Goal: Task Accomplishment & Management: Manage account settings

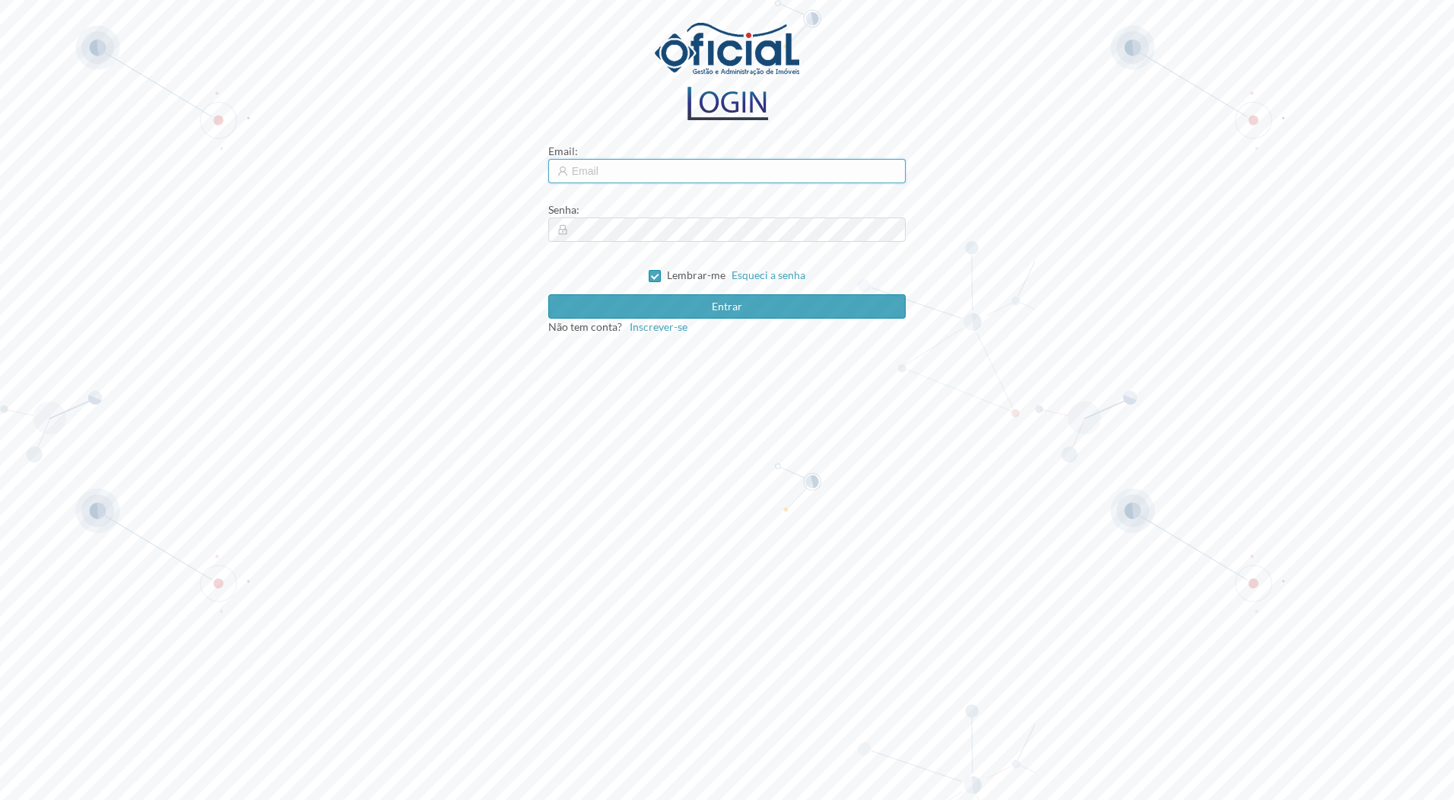
click at [627, 170] on input "text" at bounding box center [727, 171] width 358 height 24
type input "[EMAIL_ADDRESS][DOMAIN_NAME]"
click at [548, 294] on button "Entrar" at bounding box center [727, 306] width 358 height 24
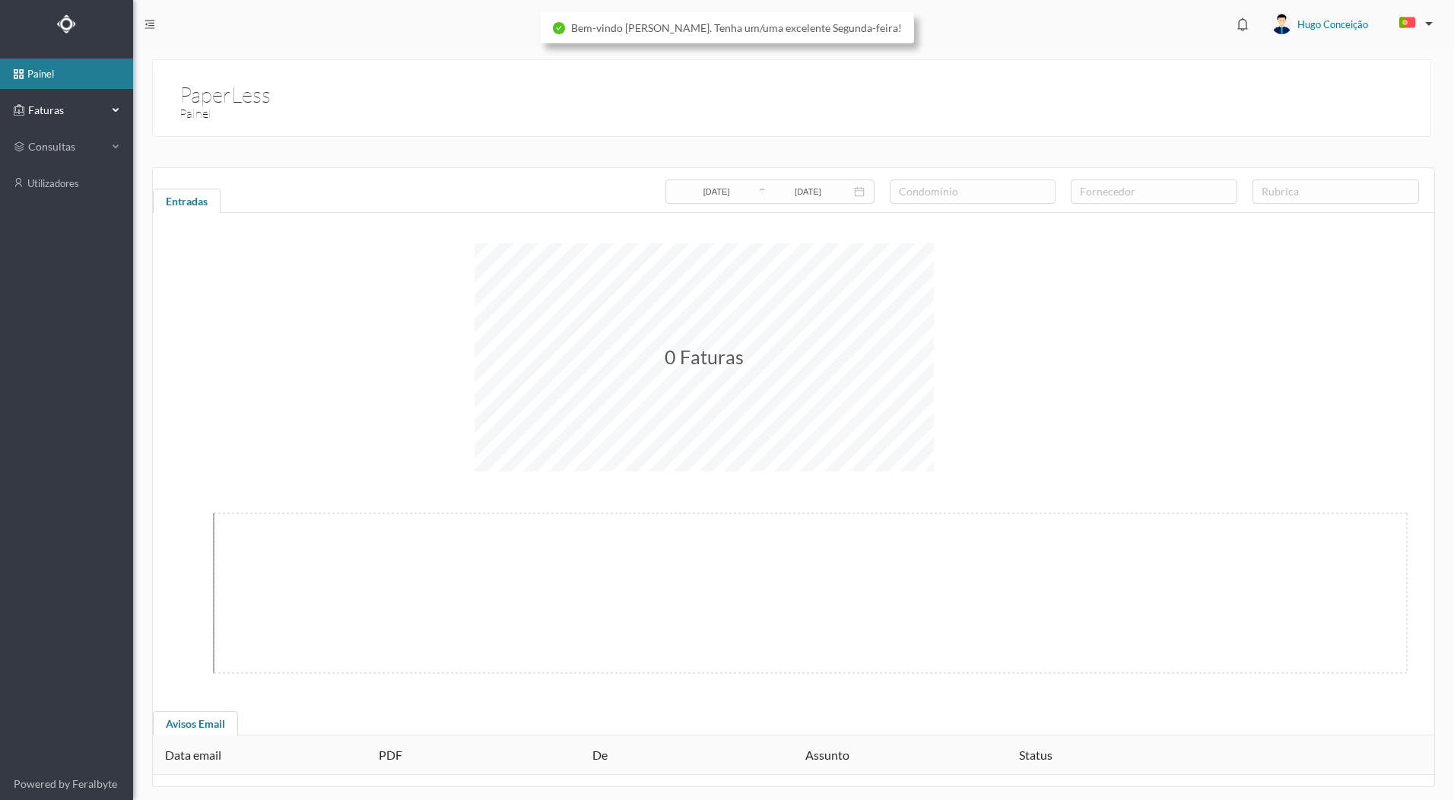
click at [58, 106] on span "Faturas" at bounding box center [66, 110] width 84 height 15
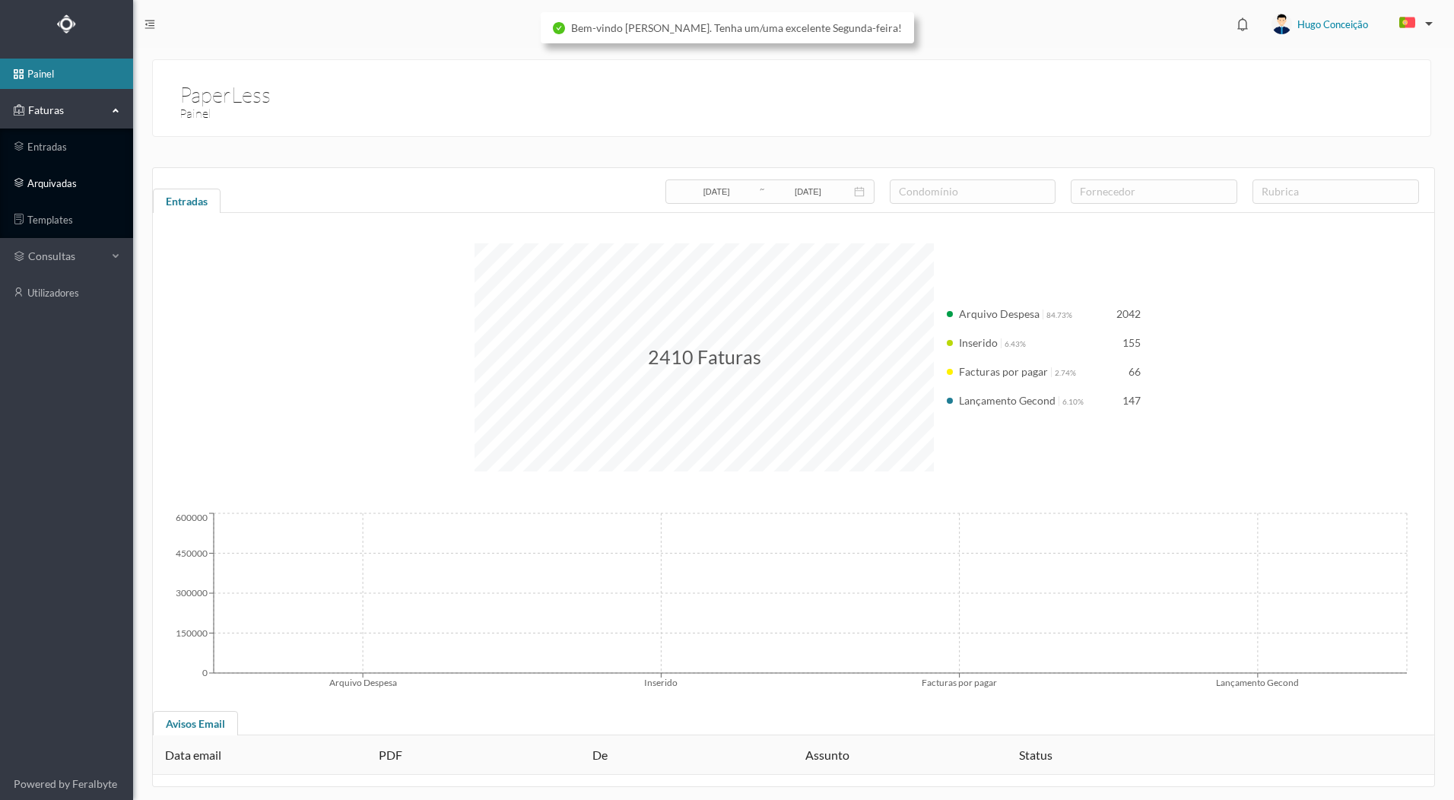
click at [74, 173] on link "arquivadas" at bounding box center [66, 183] width 133 height 30
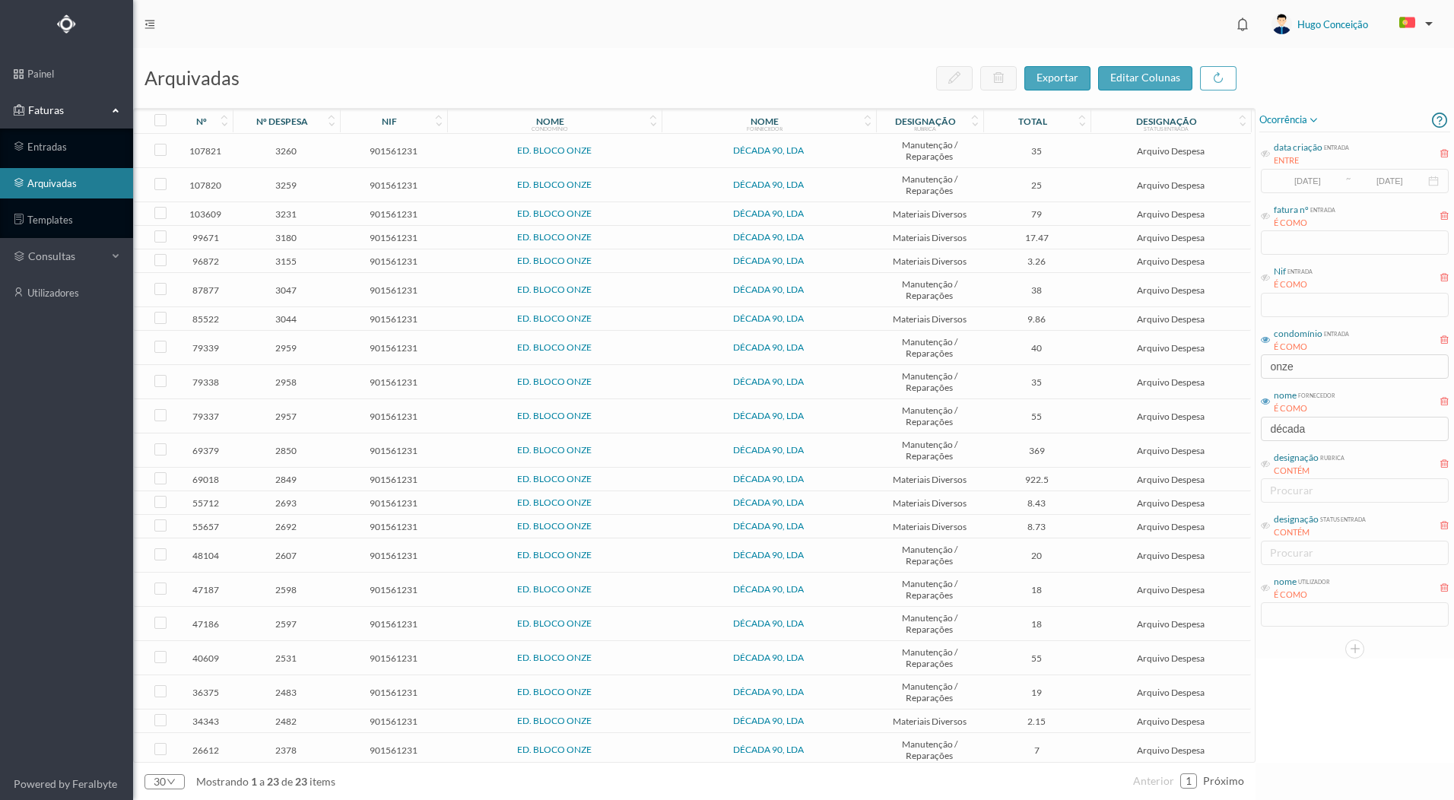
click at [74, 173] on link "arquivadas" at bounding box center [66, 183] width 133 height 30
click at [1266, 151] on icon at bounding box center [1265, 153] width 9 height 9
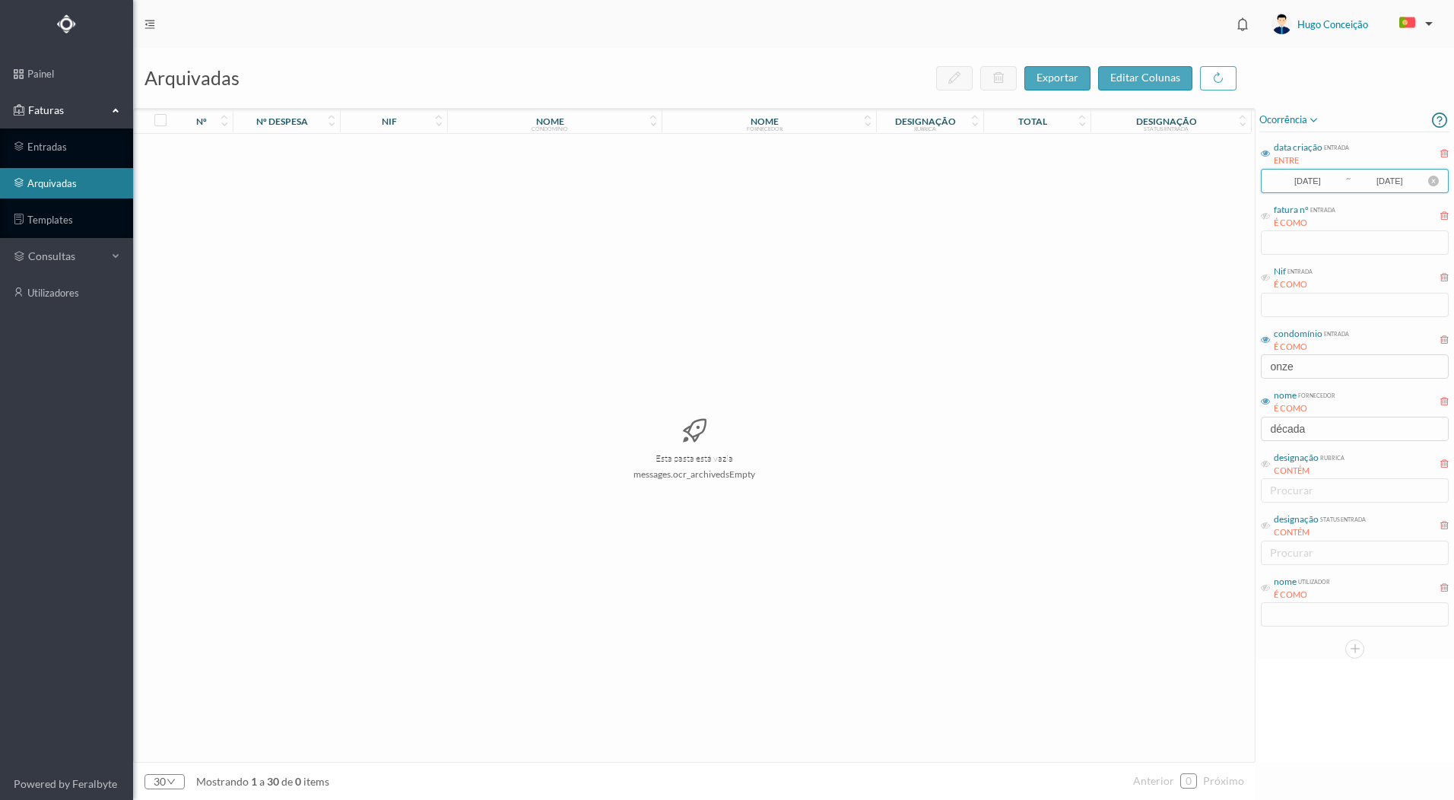
click at [1301, 179] on input "[DATE]" at bounding box center [1307, 181] width 75 height 17
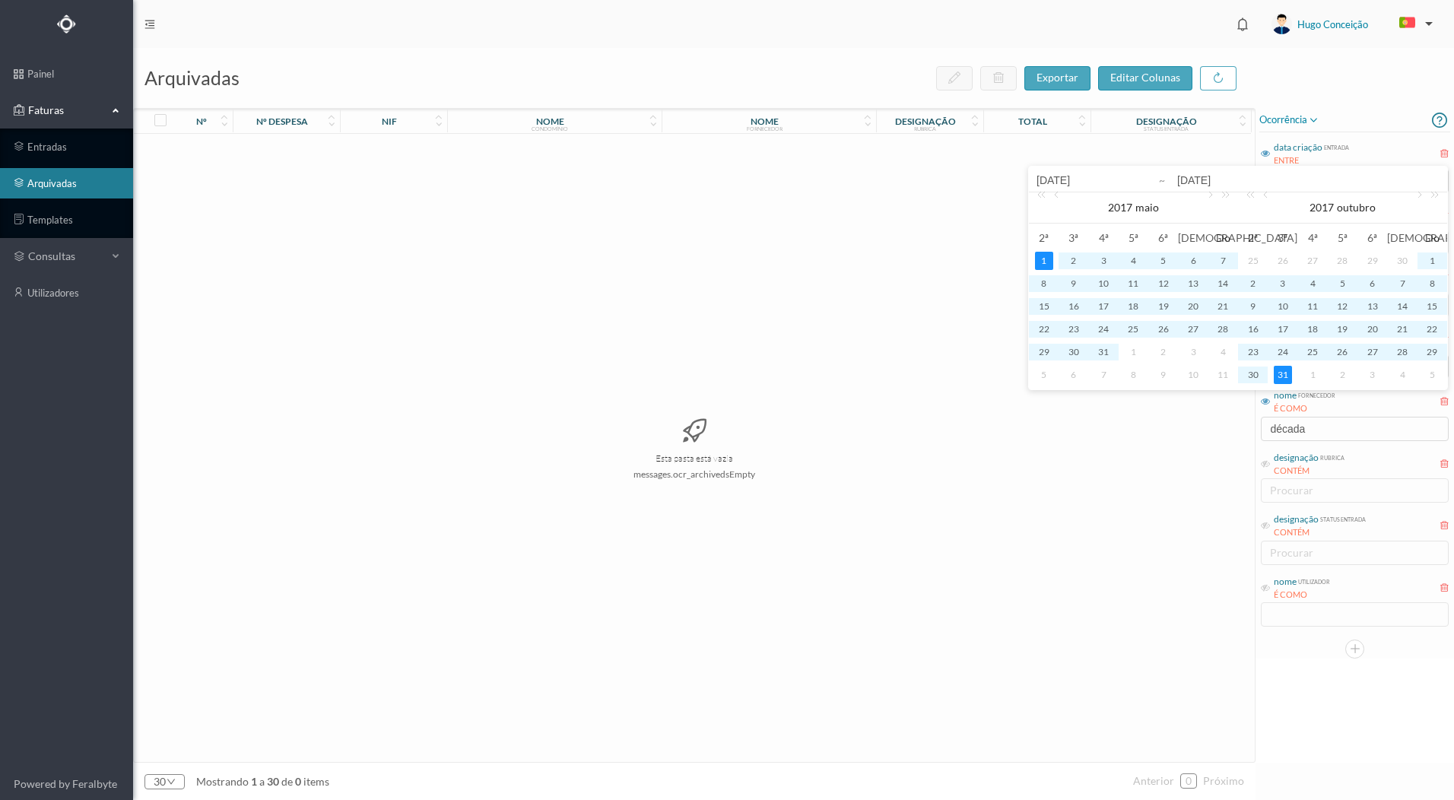
drag, startPoint x: 1123, startPoint y: 182, endPoint x: 951, endPoint y: 185, distance: 171.8
click at [951, 185] on body "painel Faturas entradas arquivadas templates consultas utilizadores Powered by …" at bounding box center [727, 400] width 1454 height 800
type input "2025-07-0"
type input "[DATE]"
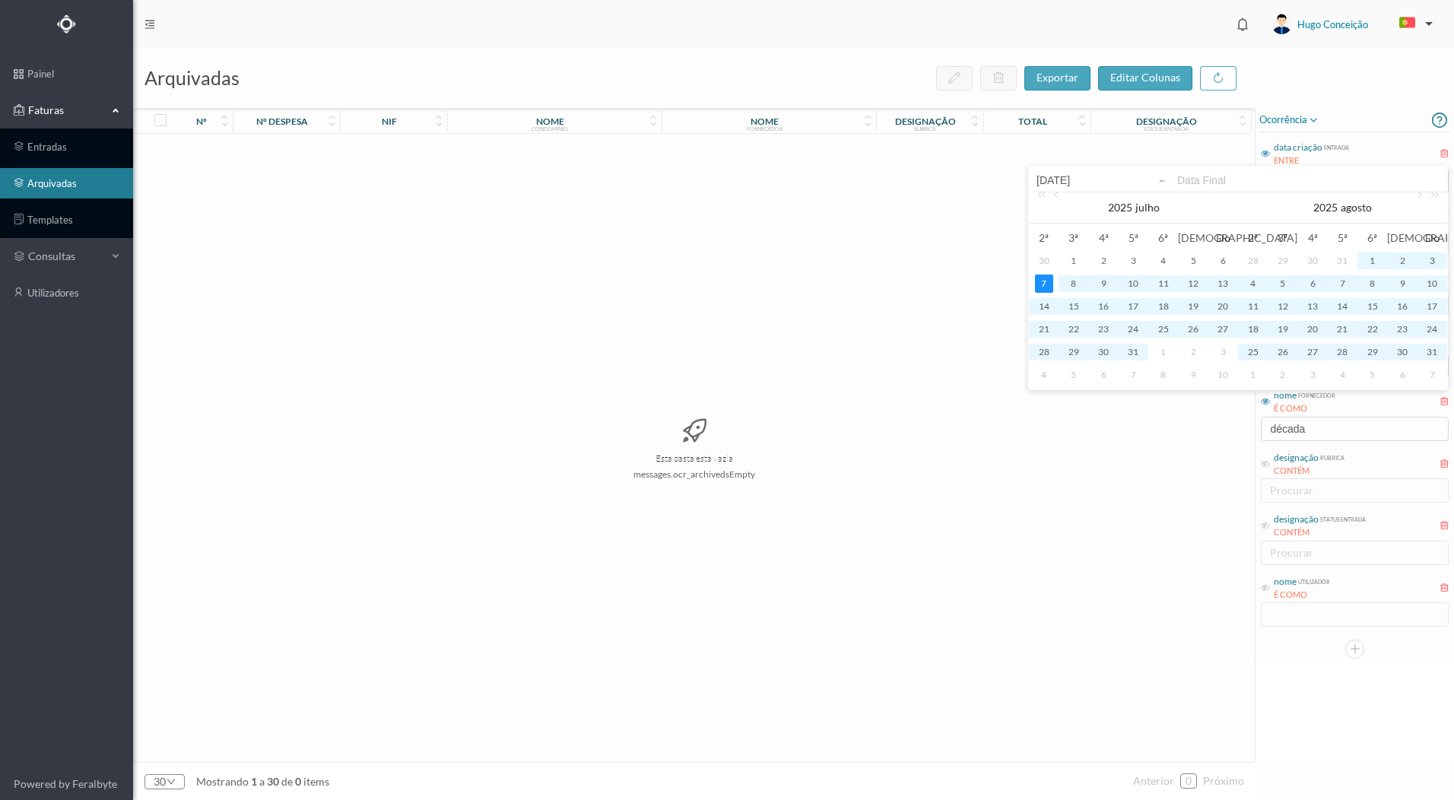
type input "[DATE]"
click at [896, 193] on div "Esta pasta está vazia messages.ocr_archivedsEmpty" at bounding box center [694, 447] width 1121 height 627
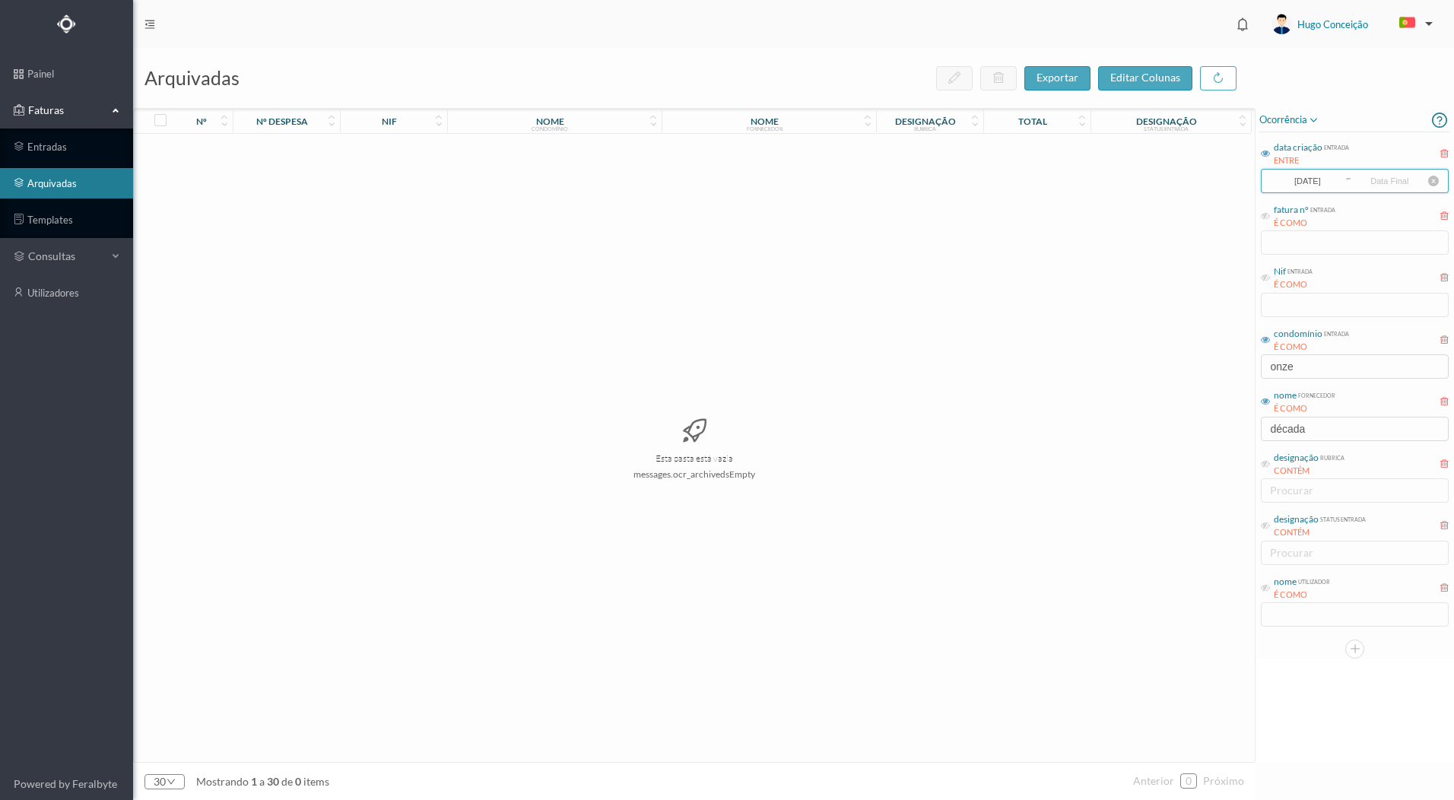
click at [1381, 185] on input at bounding box center [1389, 181] width 75 height 17
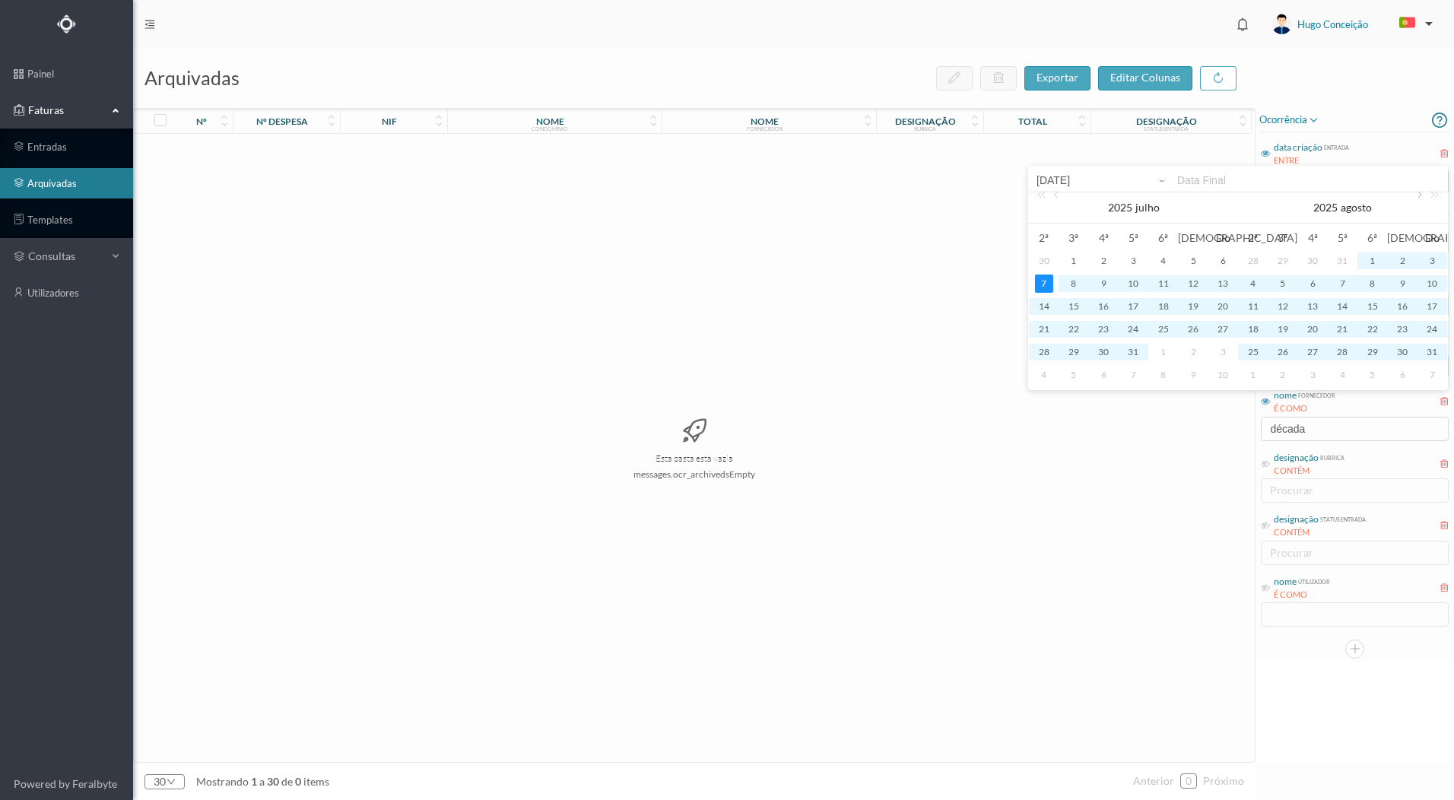
click at [1417, 192] on link at bounding box center [1418, 207] width 14 height 30
click at [1413, 198] on link at bounding box center [1418, 207] width 14 height 30
click at [1368, 350] on div "31" at bounding box center [1372, 352] width 18 height 18
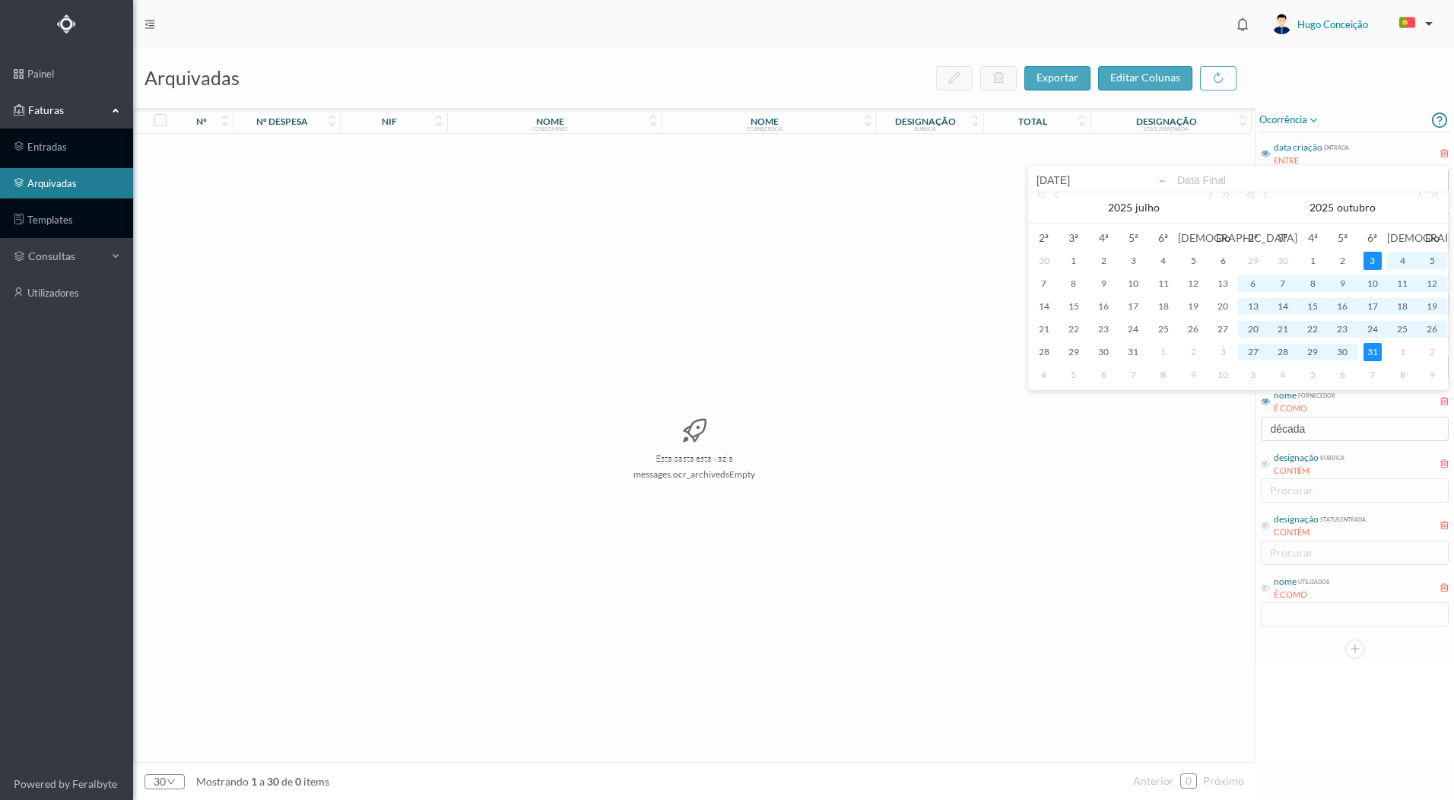
click at [1207, 179] on input at bounding box center [1308, 180] width 262 height 18
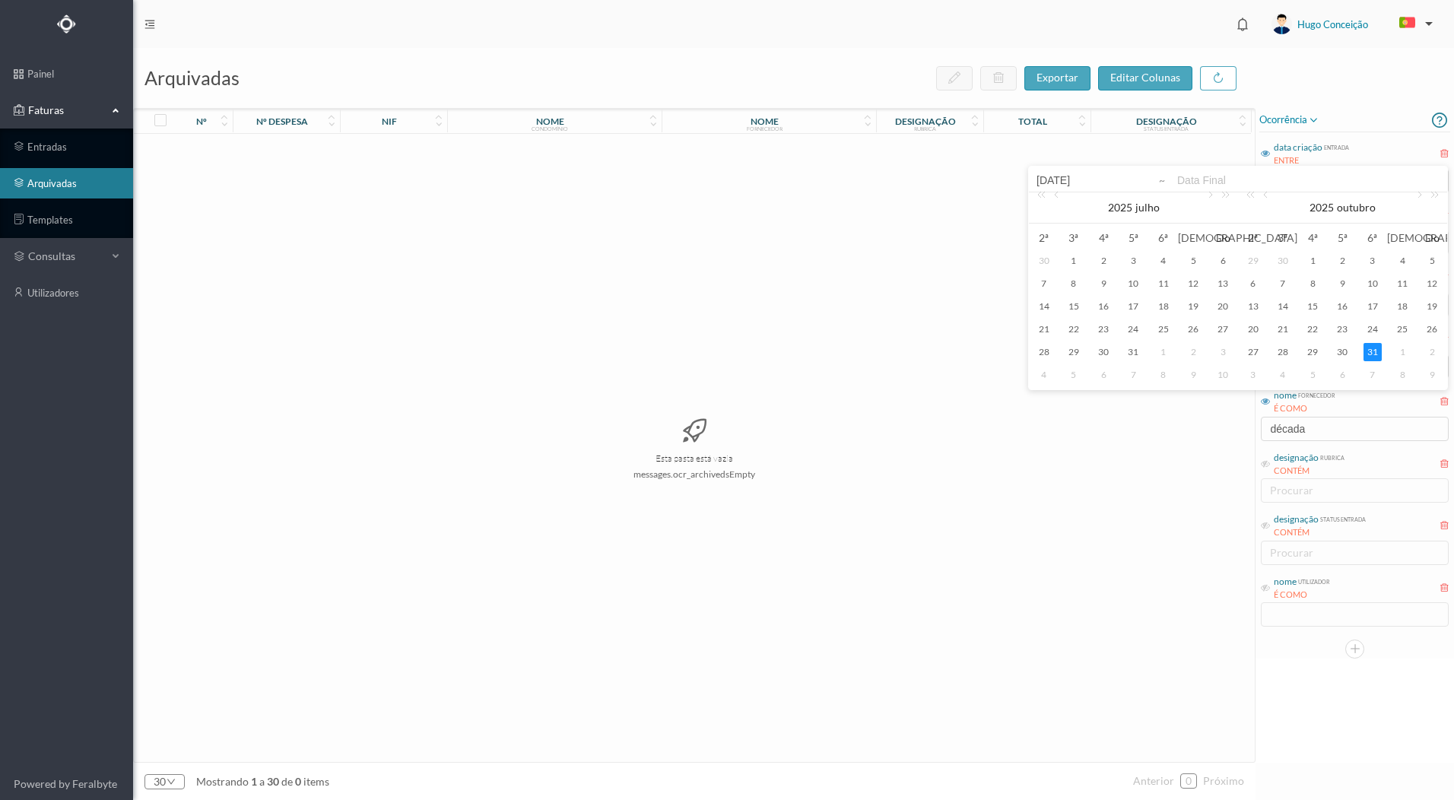
click at [1368, 354] on div "31" at bounding box center [1372, 352] width 18 height 18
type input "[DATE]"
click at [1334, 186] on input "[DATE]" at bounding box center [1307, 181] width 75 height 17
click at [1054, 199] on link at bounding box center [1058, 207] width 14 height 30
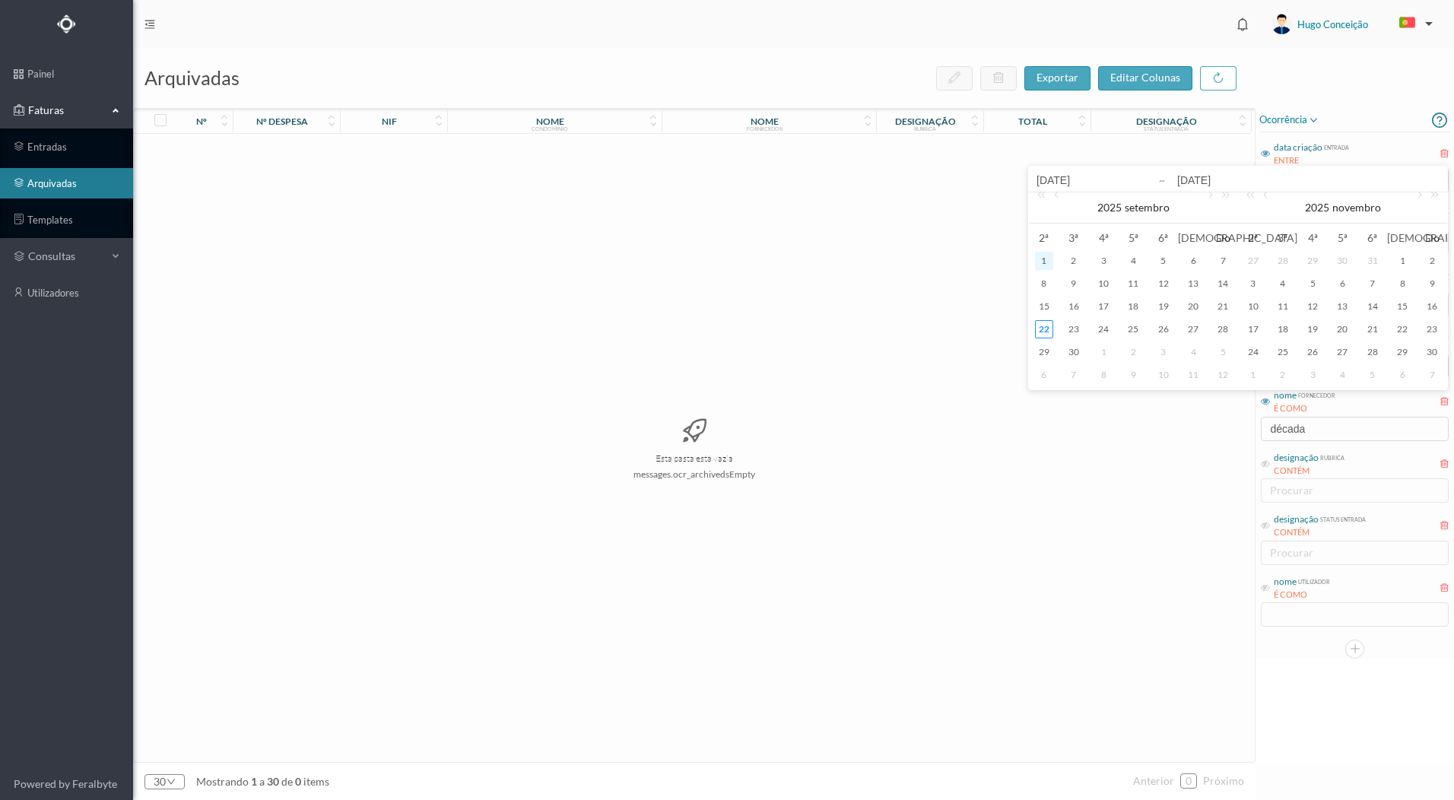
click at [1043, 259] on div "1" at bounding box center [1044, 261] width 18 height 18
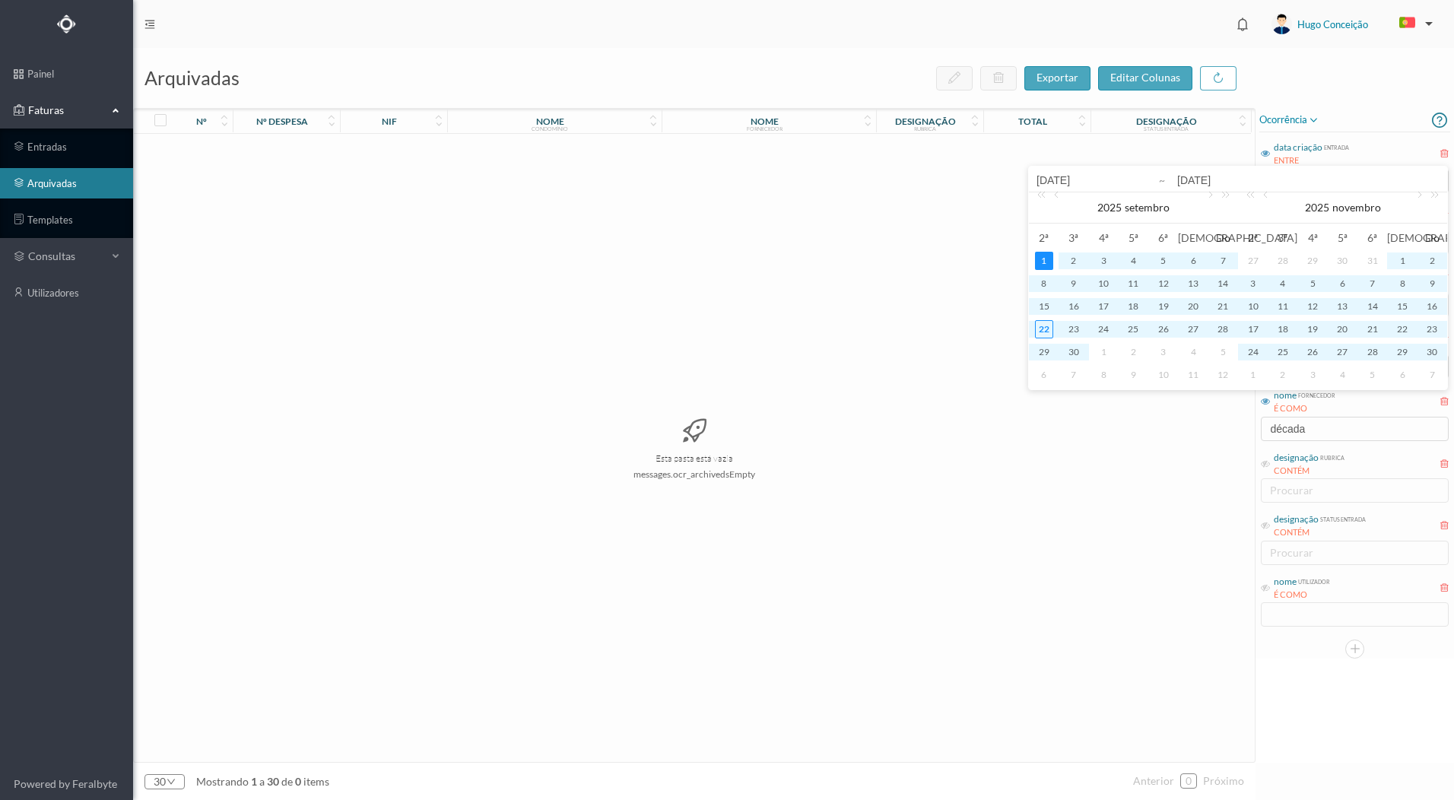
click at [937, 287] on div "Esta pasta está vazia messages.ocr_archivedsEmpty" at bounding box center [694, 447] width 1121 height 627
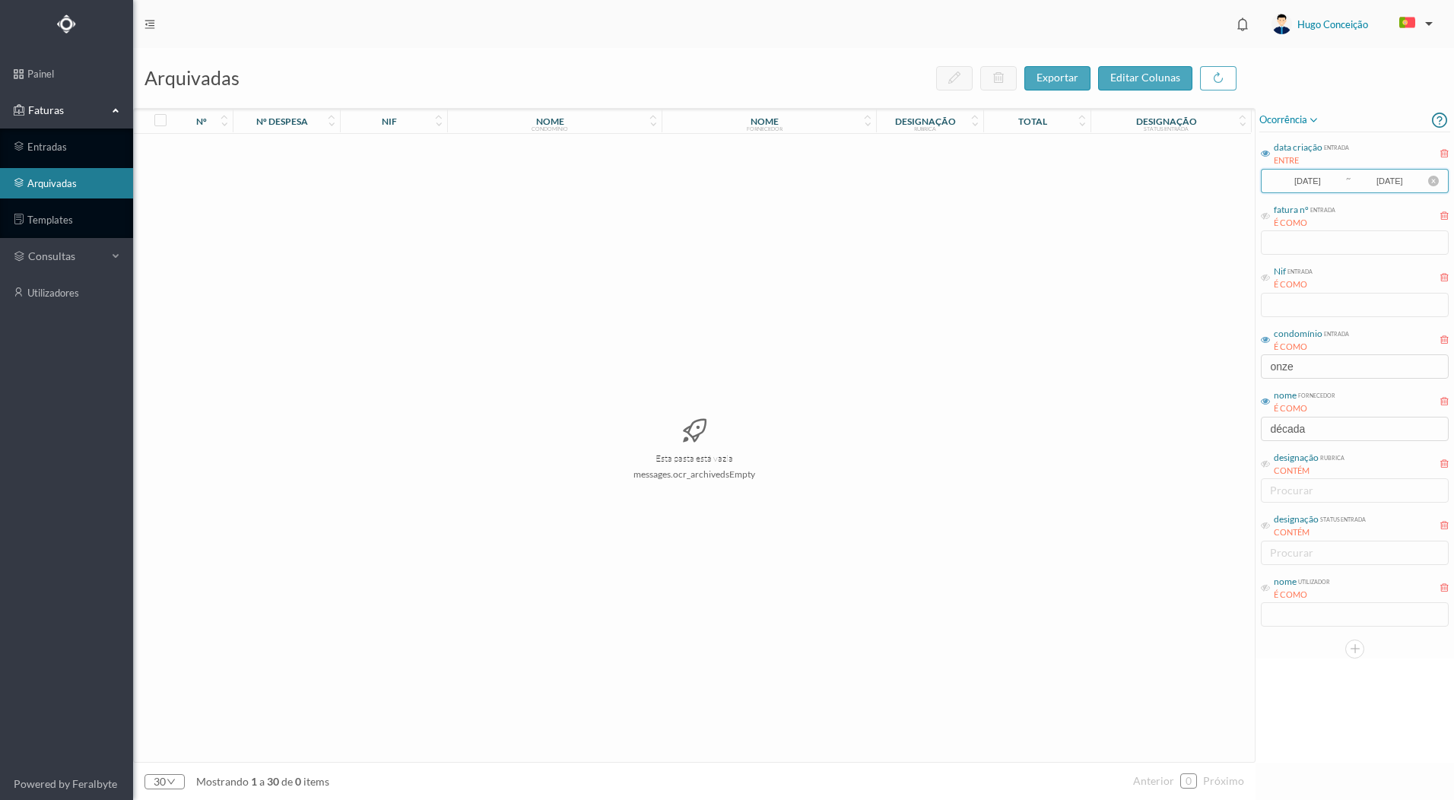
click at [1302, 185] on input "[DATE]" at bounding box center [1307, 181] width 75 height 17
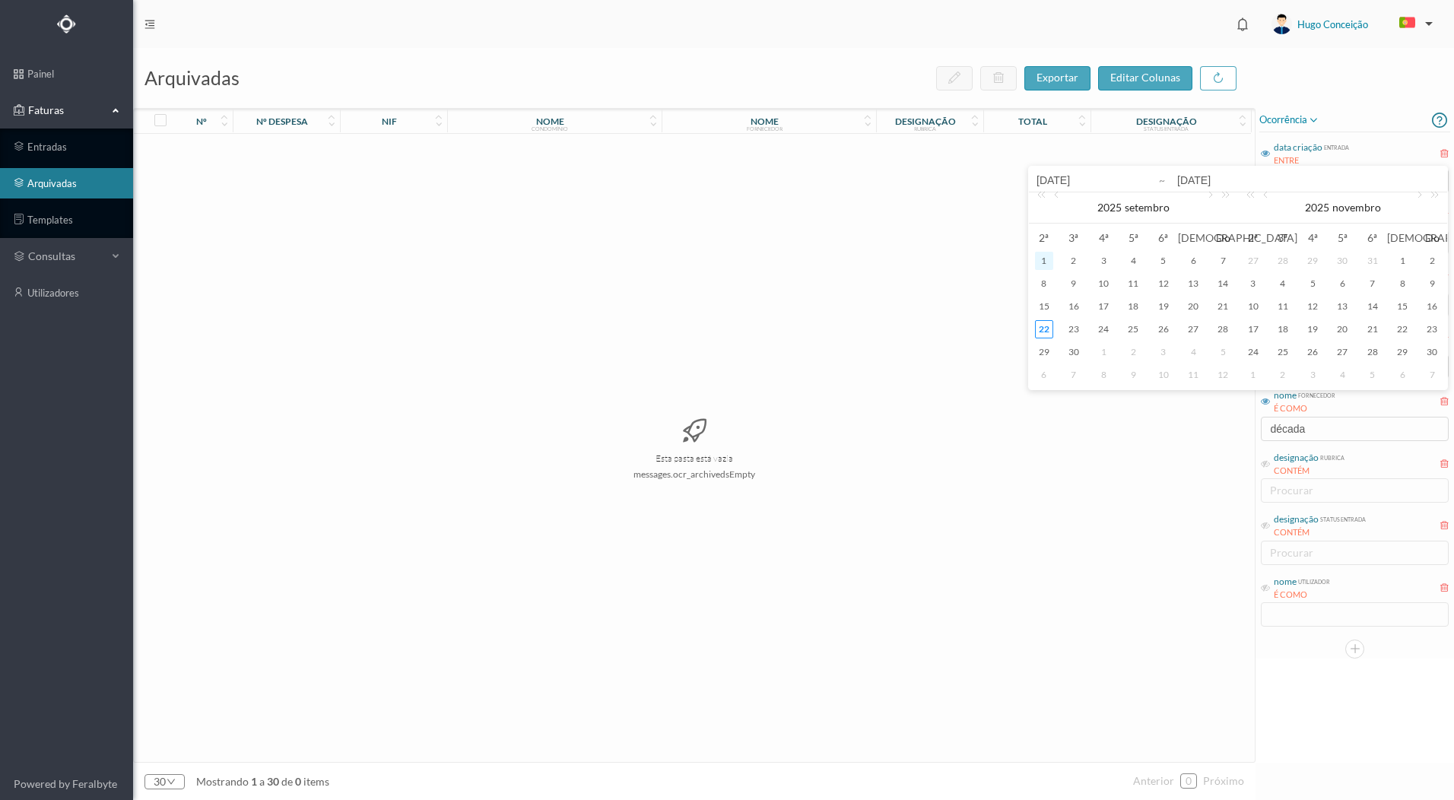
click at [1037, 257] on div "1" at bounding box center [1044, 261] width 18 height 18
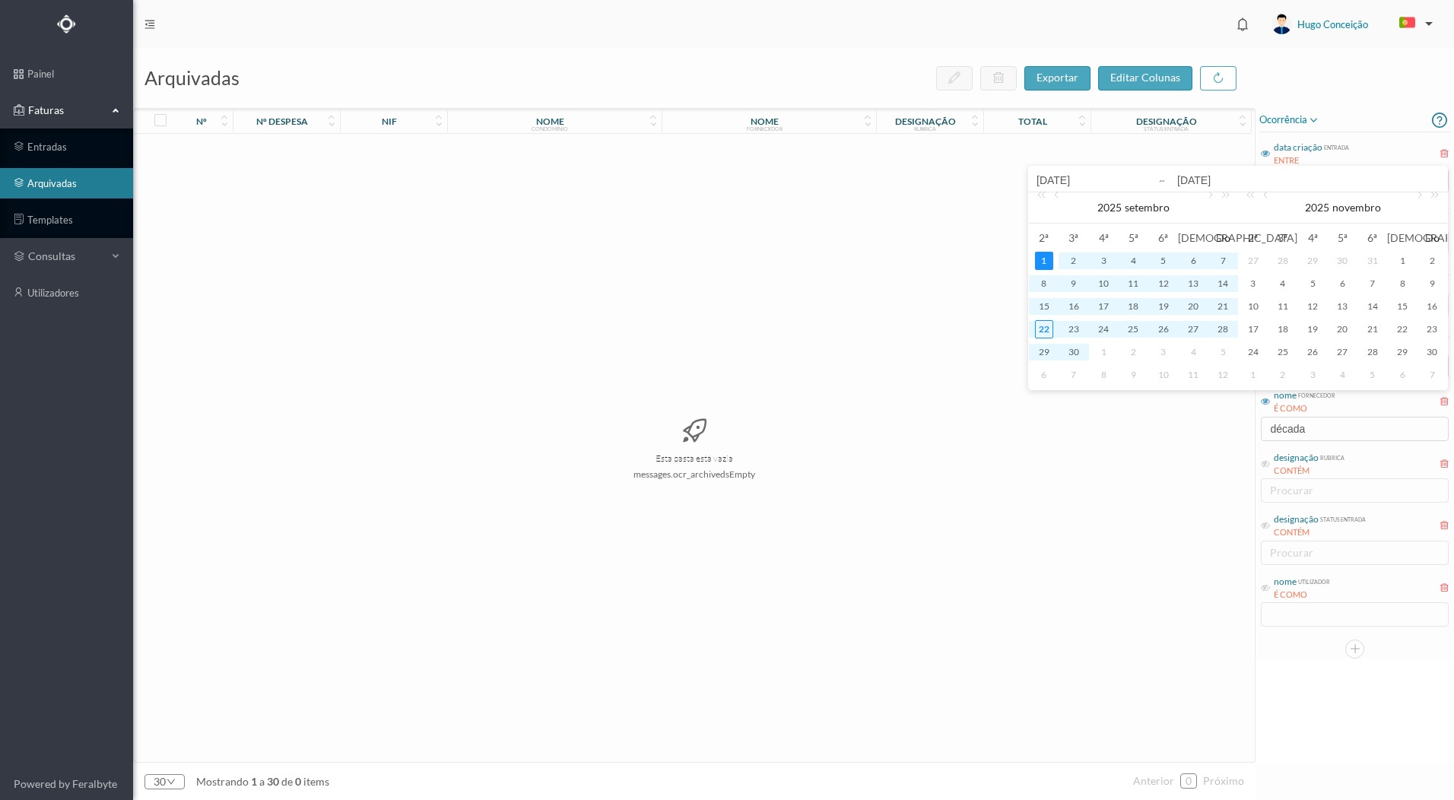
click at [1370, 261] on div "31" at bounding box center [1372, 261] width 18 height 18
type input "[DATE]"
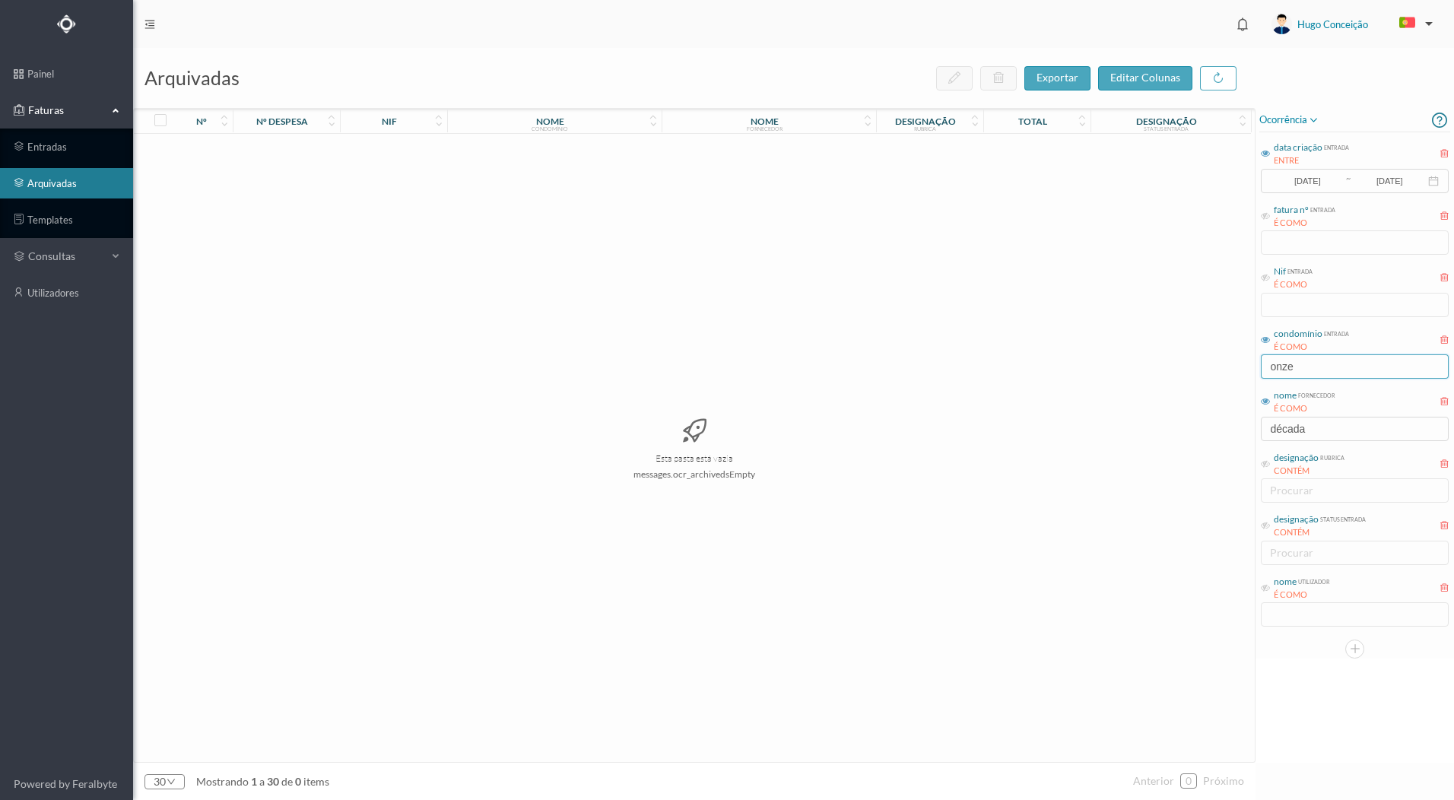
drag, startPoint x: 1298, startPoint y: 364, endPoint x: 1238, endPoint y: 368, distance: 59.4
click at [1238, 368] on div "arquivadas exportar editar colunas nº nº despesa nif nome condomínio nome forne…" at bounding box center [793, 424] width 1321 height 752
type input "cassiano"
drag, startPoint x: 1308, startPoint y: 430, endPoint x: 1235, endPoint y: 429, distance: 73.8
click at [1235, 429] on div "arquivadas exportar editar colunas nº nº despesa nif nome condomínio nome forne…" at bounding box center [793, 424] width 1321 height 752
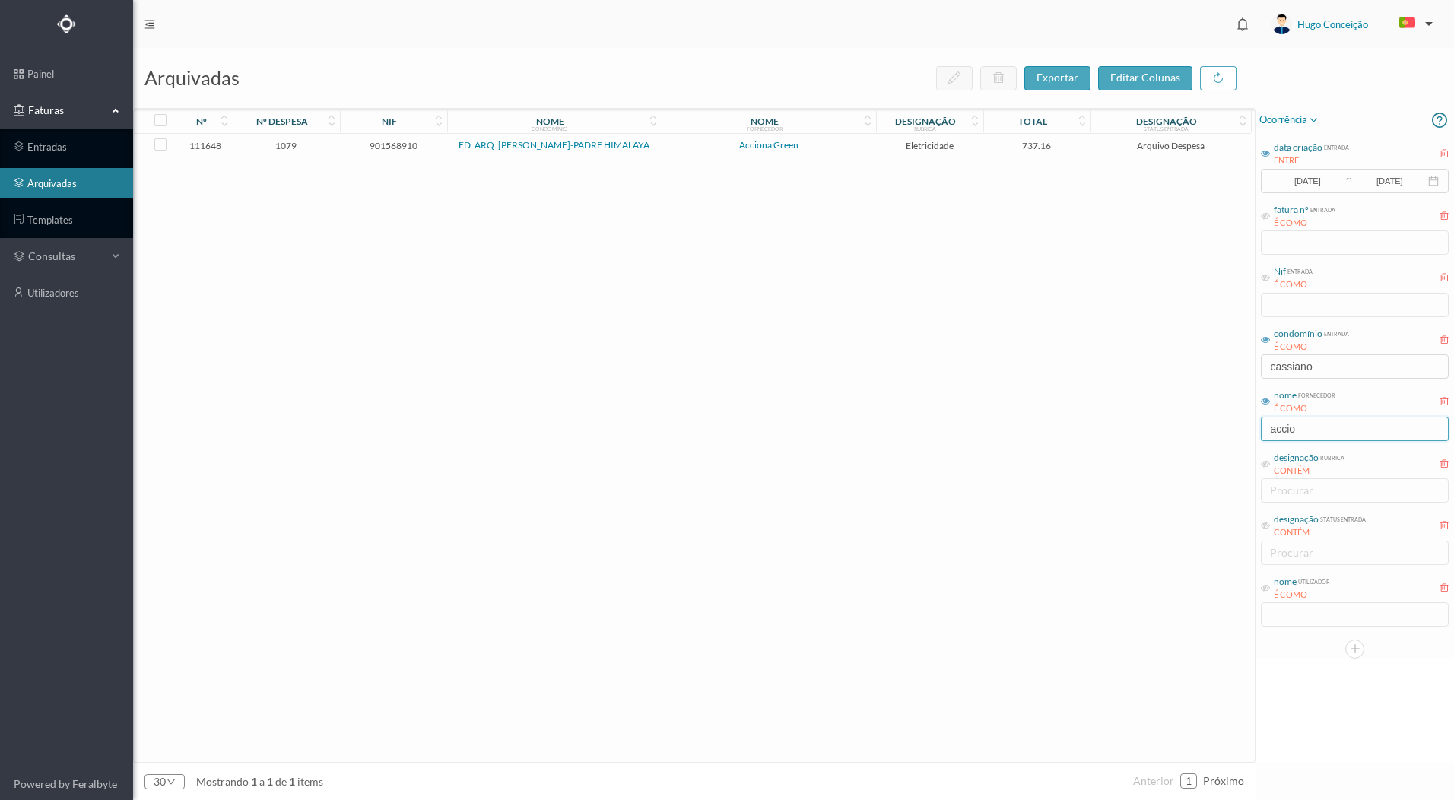
type input "accio"
click at [276, 151] on span "1079" at bounding box center [286, 145] width 100 height 11
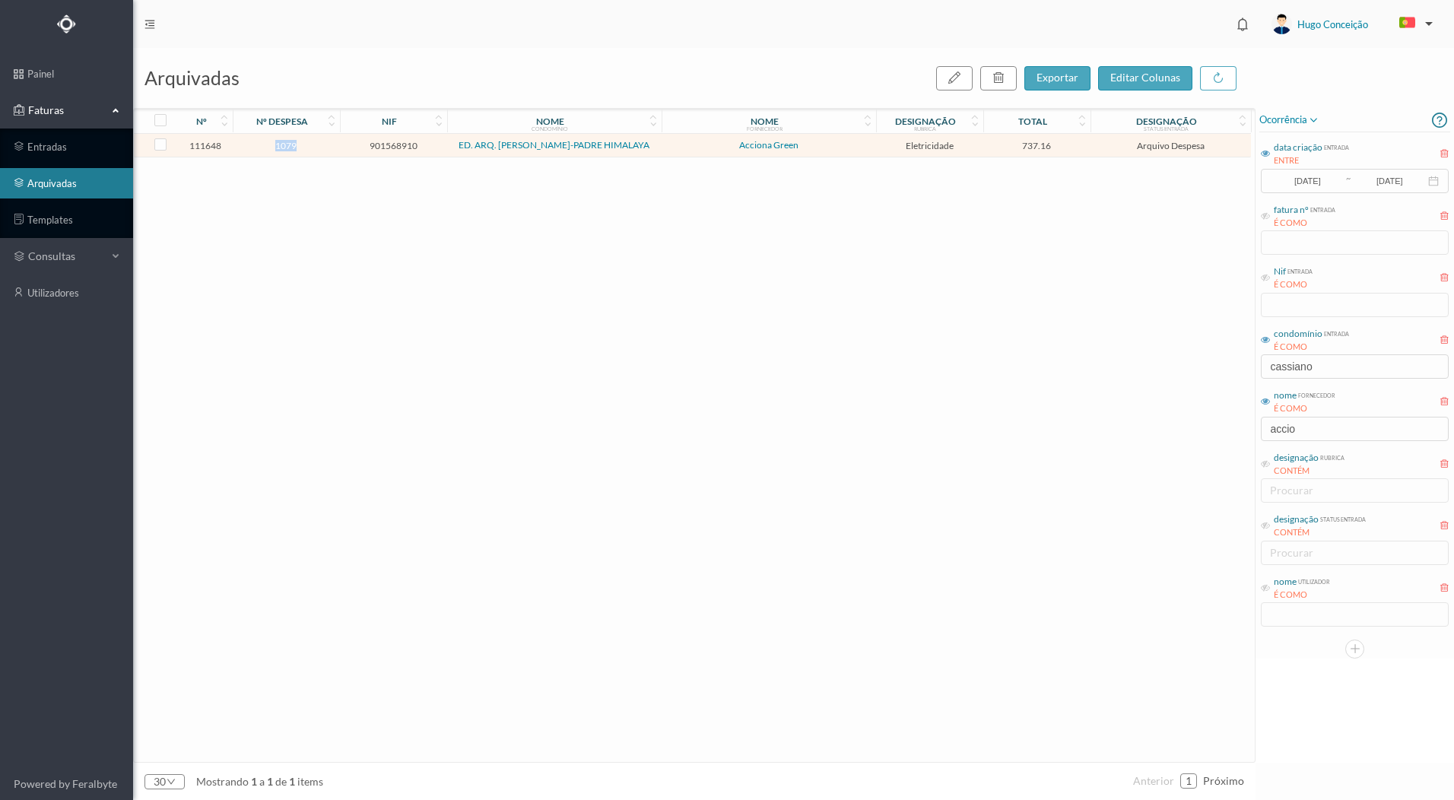
click at [276, 151] on span "1079" at bounding box center [286, 145] width 100 height 11
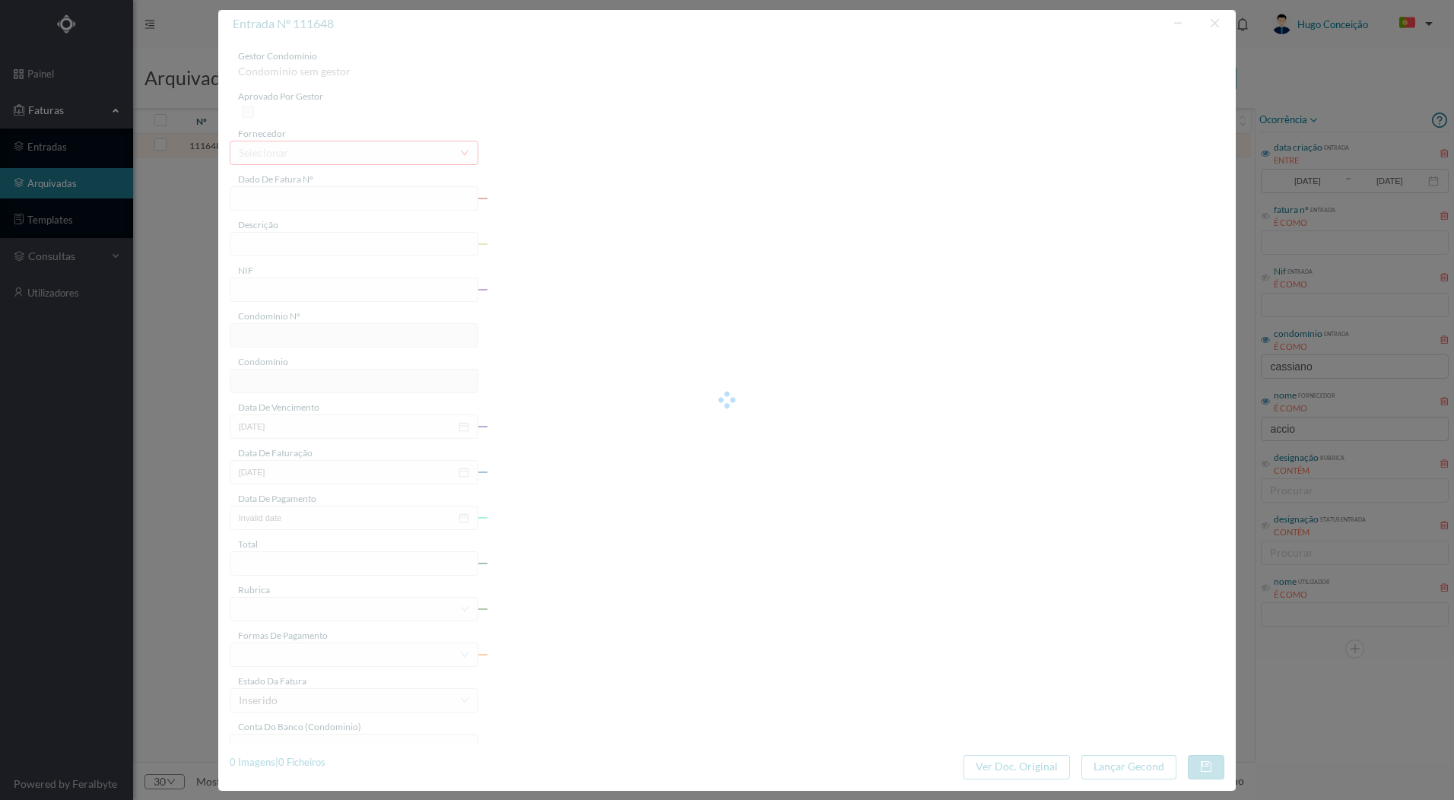
type input "FT P25/038138"
type input "PADRE HIMALAIA S/N ([DATE] a [DATE])"
type input "901568910"
type input "[DATE]"
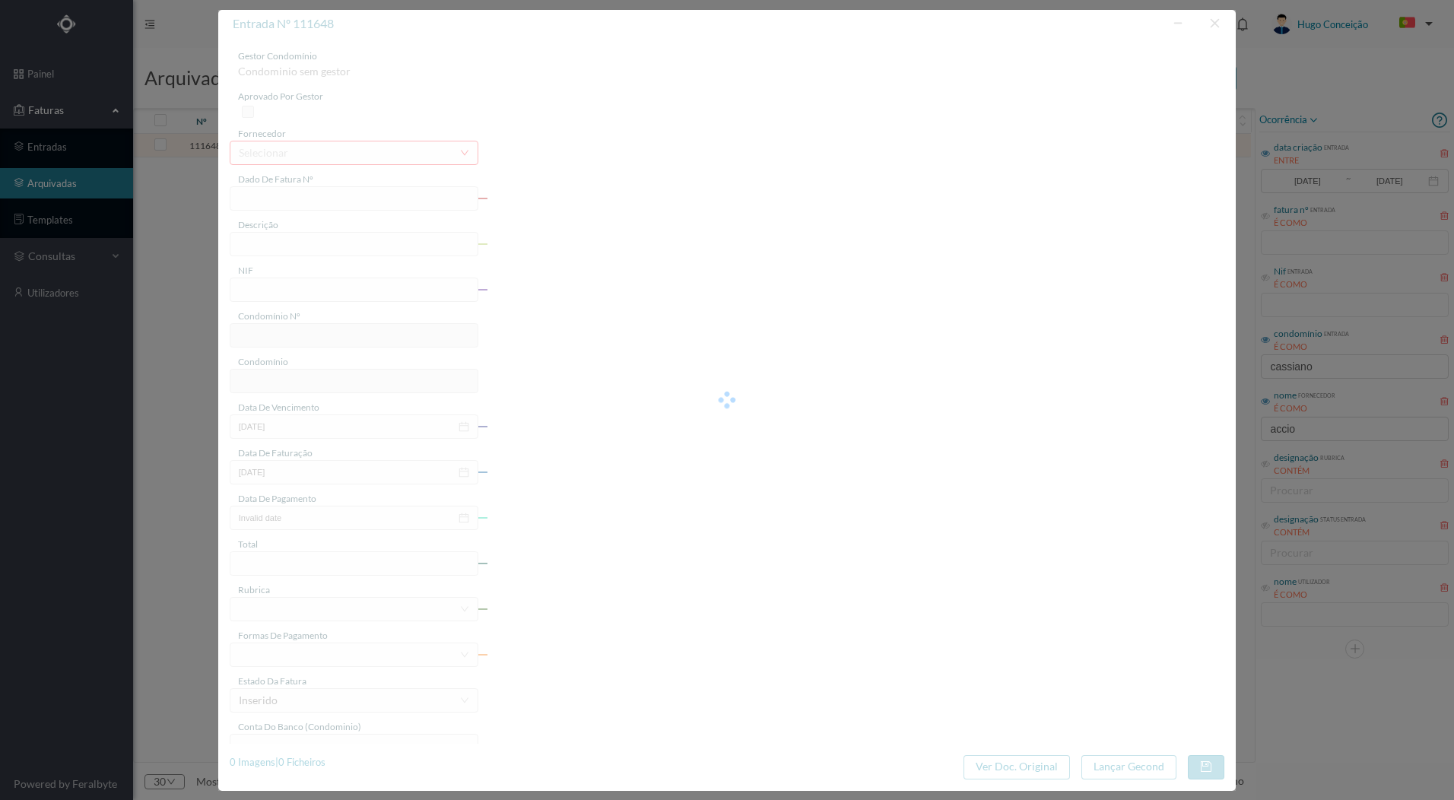
type input "[DATE]"
type input "737.16"
type input "733"
type input "ED. ARQ. [PERSON_NAME]-PADRE HIMALAYA"
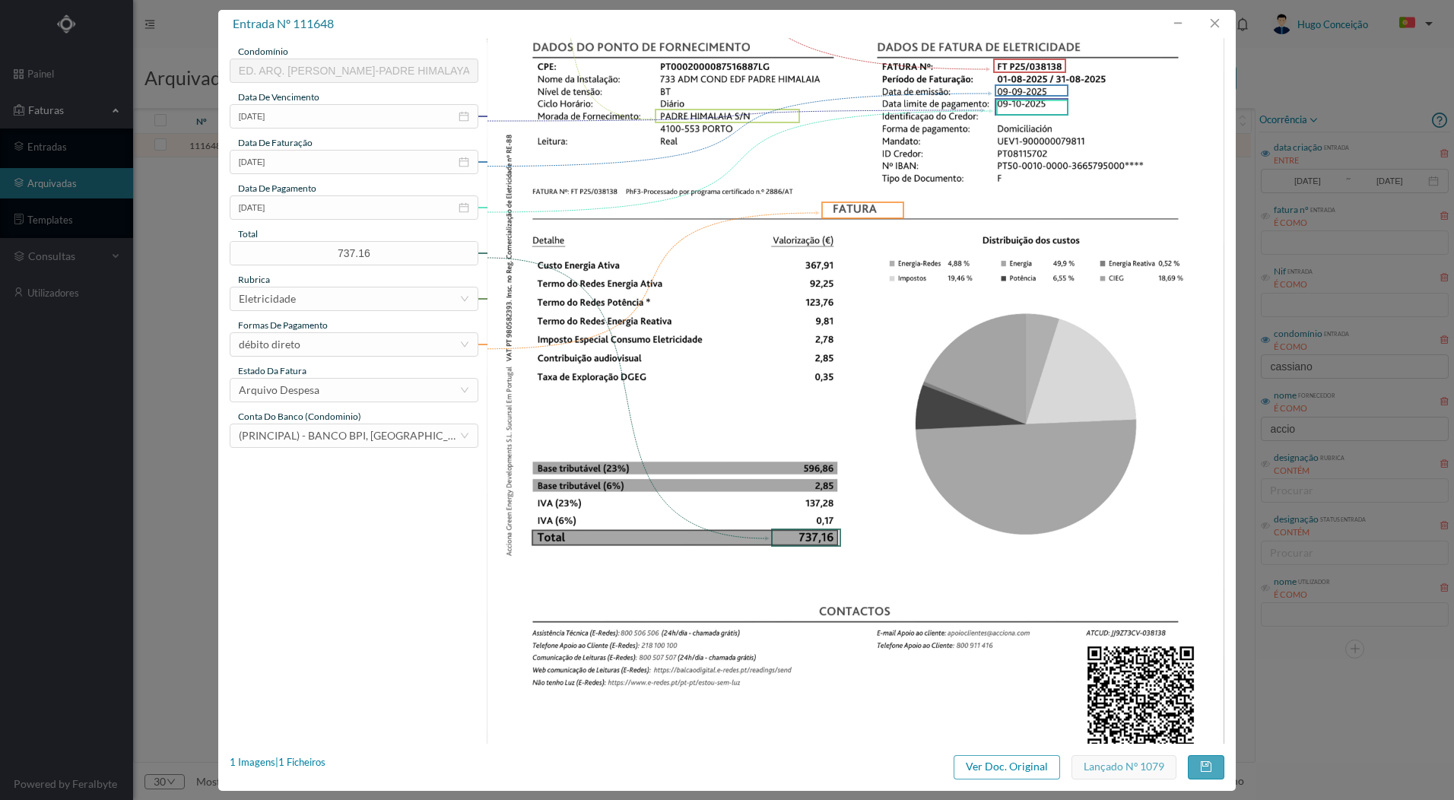
scroll to position [356, 0]
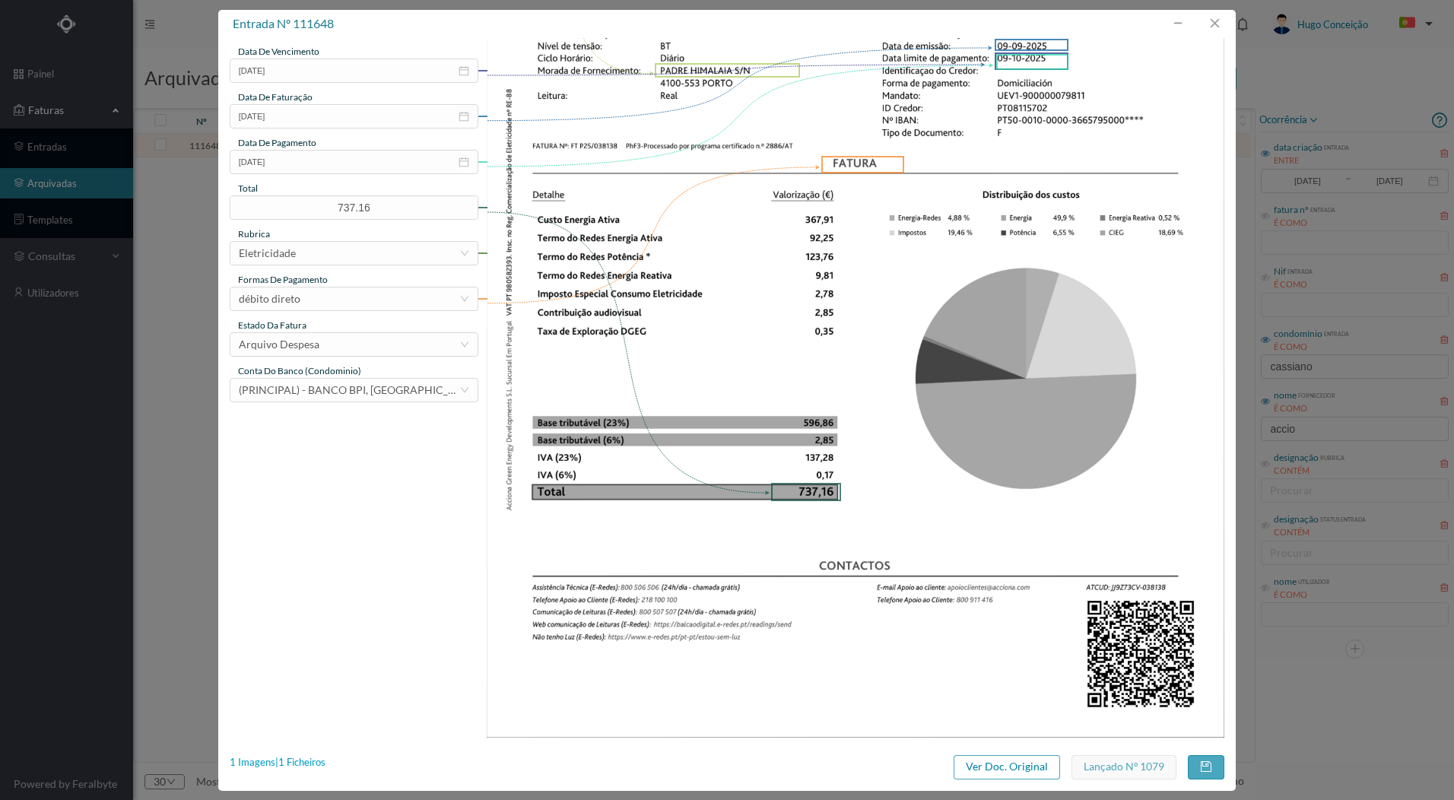
click at [291, 760] on div "1 Imagens | 1 Ficheiros" at bounding box center [278, 762] width 96 height 15
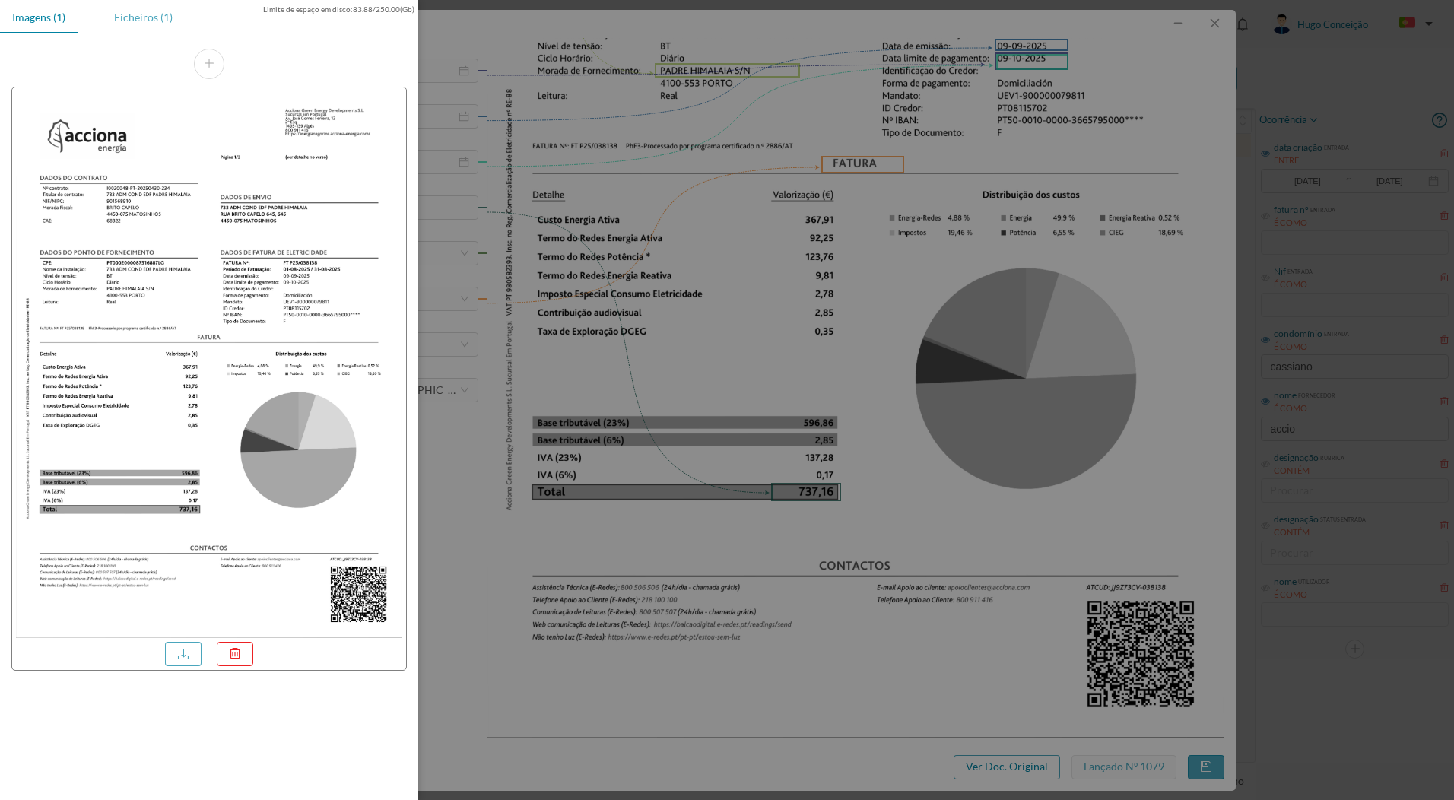
click at [154, 14] on div "Ficheiros (1)" at bounding box center [143, 17] width 83 height 34
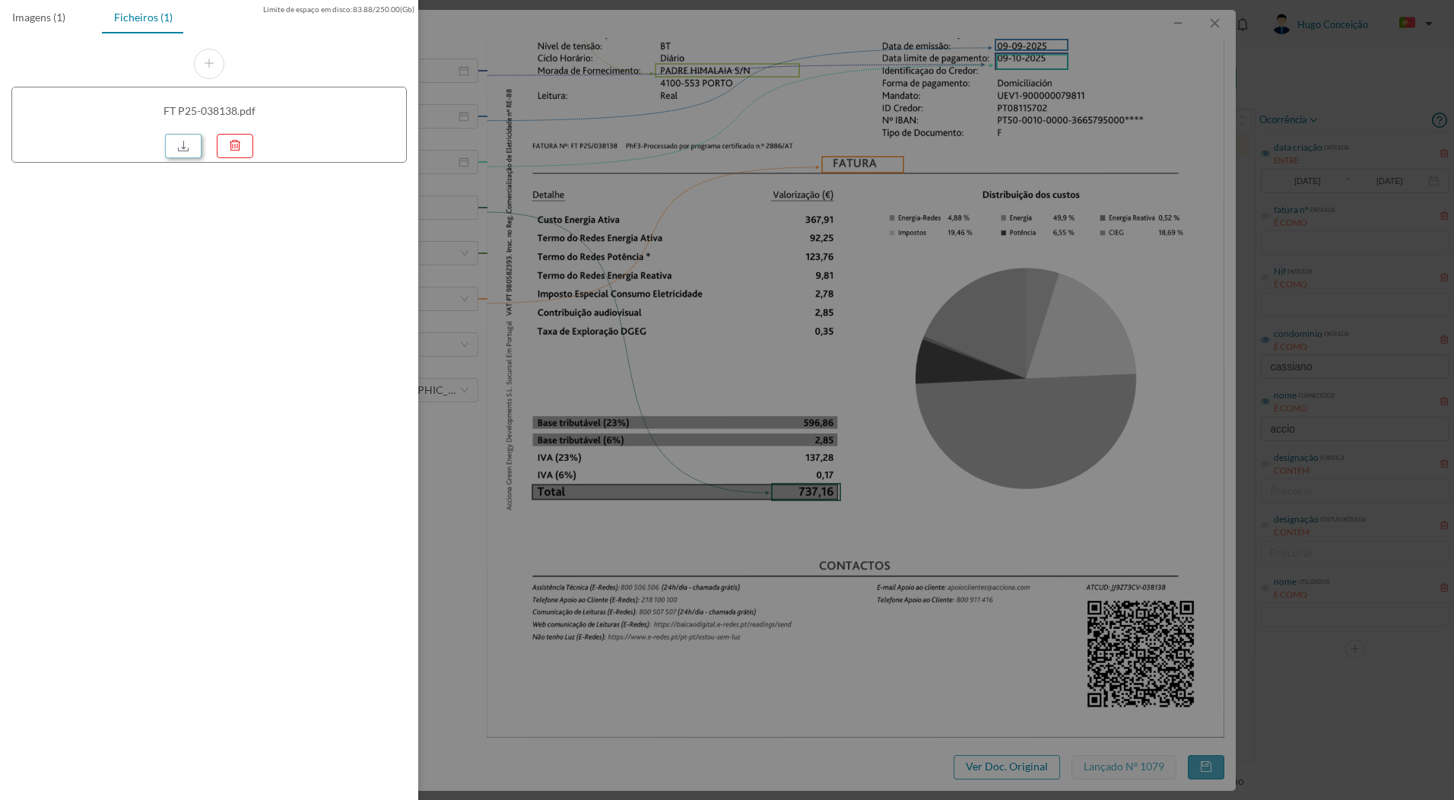
click at [184, 154] on link at bounding box center [183, 146] width 36 height 24
click at [186, 143] on link at bounding box center [183, 146] width 36 height 24
click at [725, 285] on div at bounding box center [727, 400] width 1454 height 800
